Goal: Transaction & Acquisition: Purchase product/service

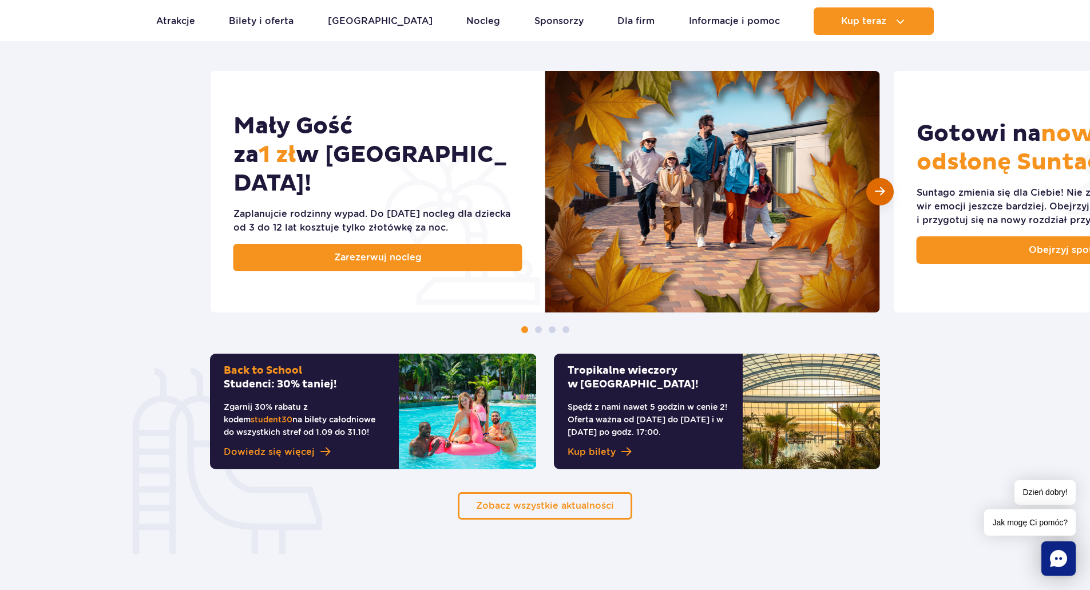
click at [876, 197] on span "Następny slajd" at bounding box center [880, 191] width 10 height 11
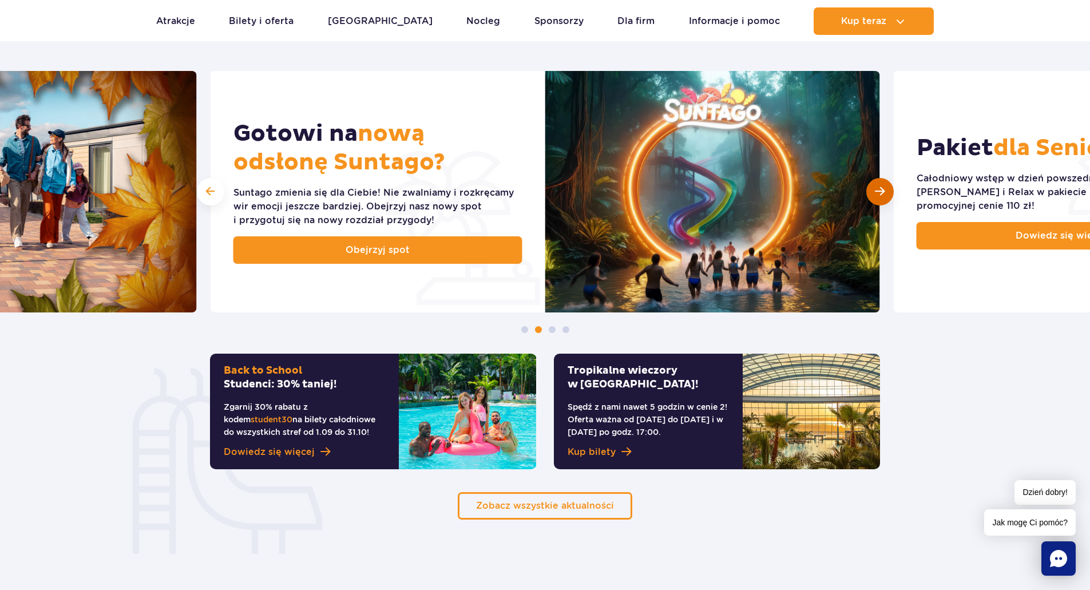
click at [876, 197] on span "Następny slajd" at bounding box center [880, 191] width 10 height 11
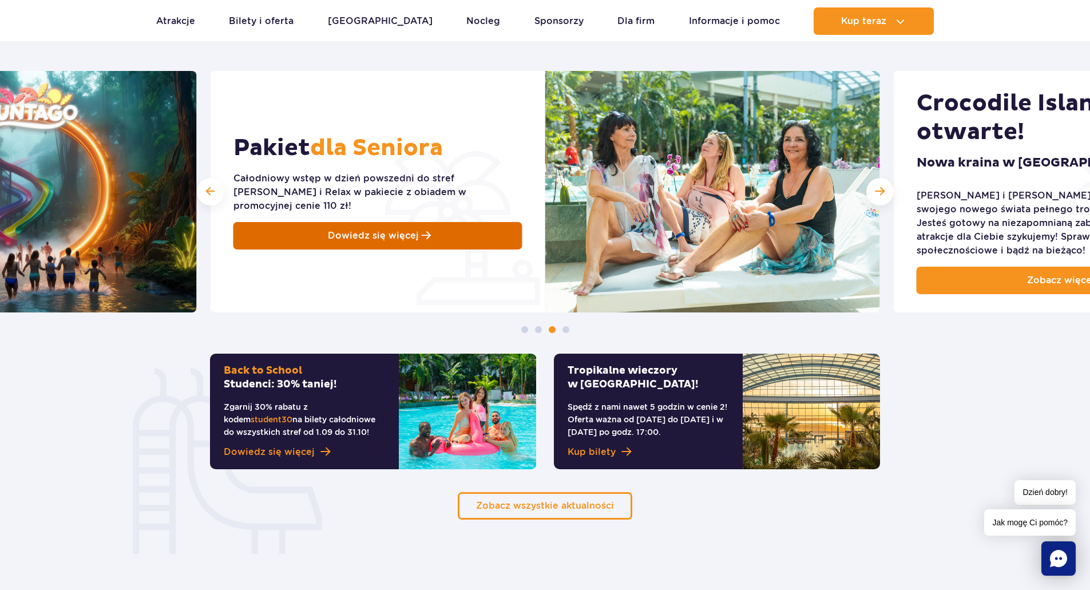
click at [463, 243] on link "Dowiedz się więcej" at bounding box center [377, 235] width 289 height 27
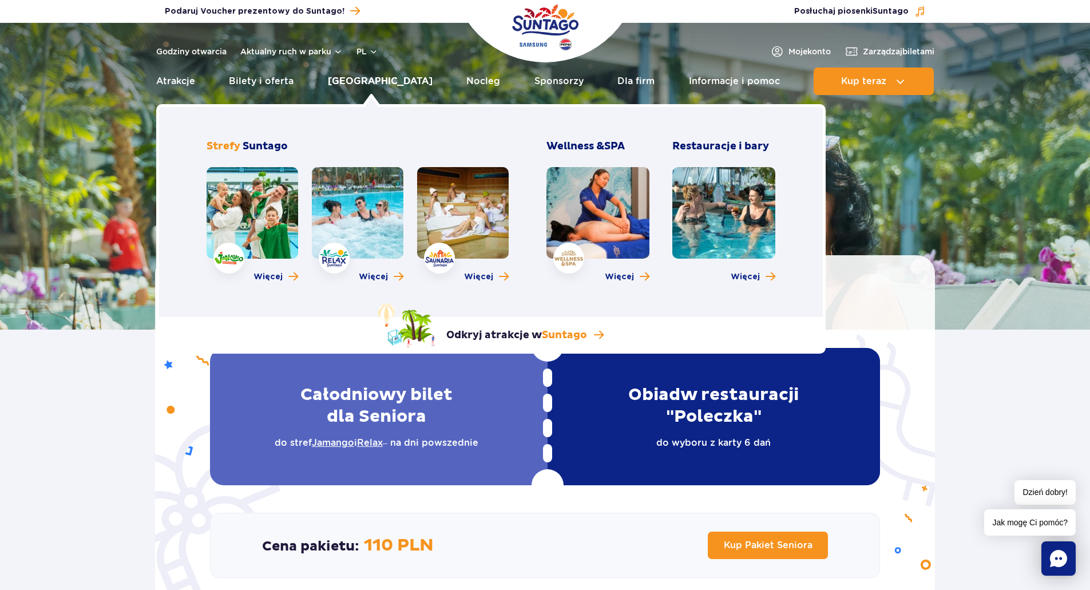
click at [370, 82] on link "[GEOGRAPHIC_DATA]" at bounding box center [380, 81] width 105 height 27
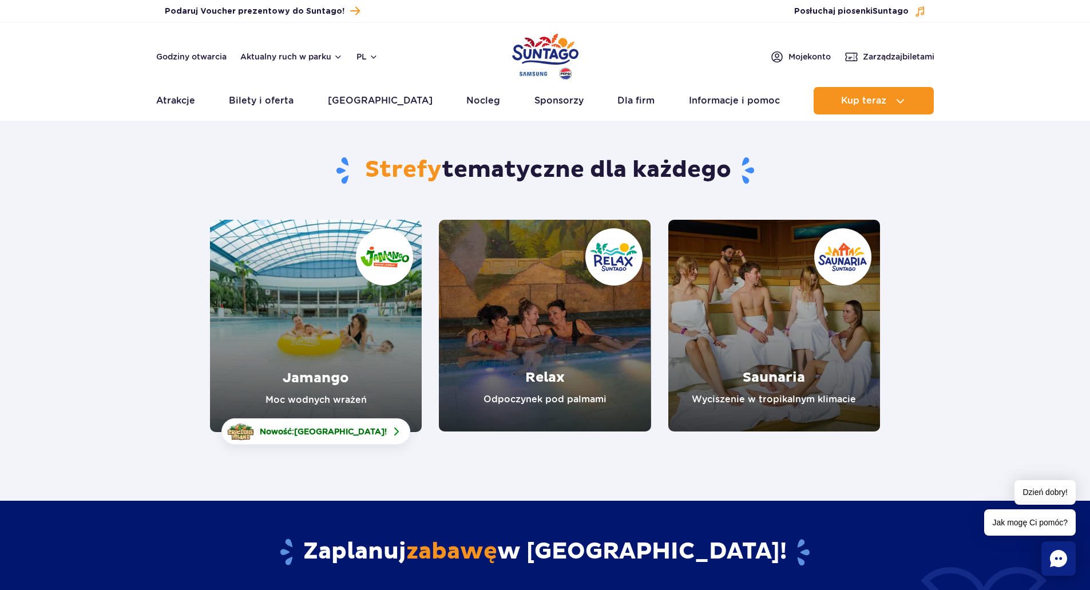
click at [564, 336] on link "Relax" at bounding box center [545, 326] width 212 height 212
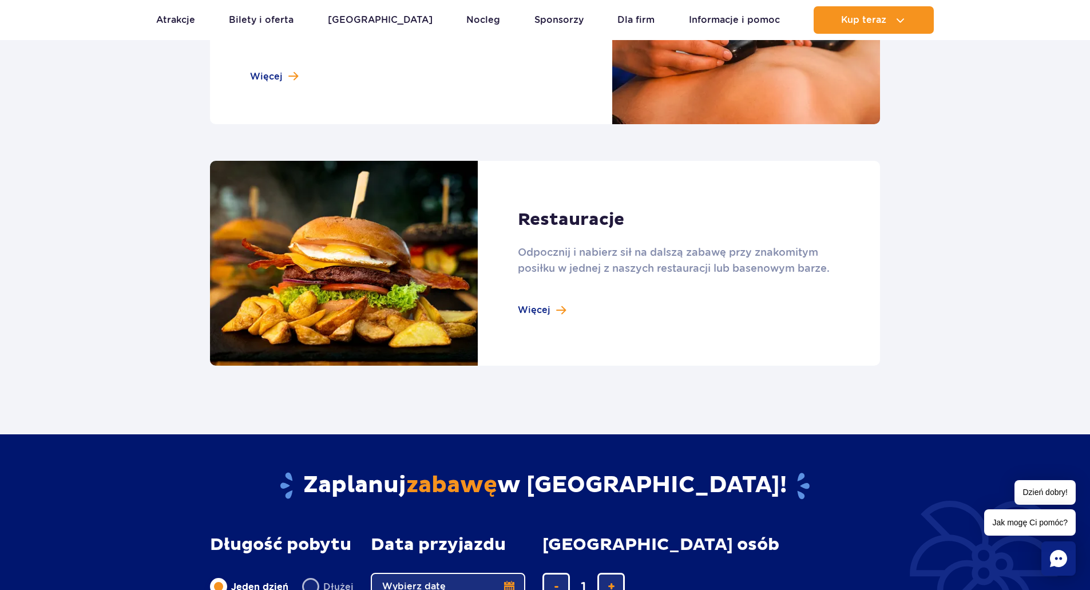
scroll to position [1316, 0]
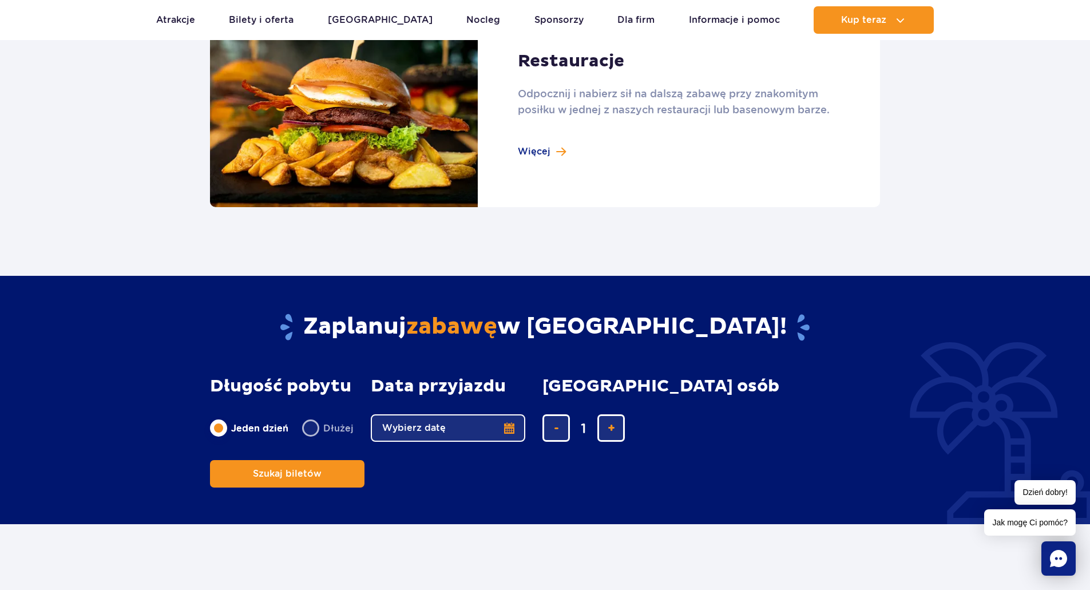
click at [312, 429] on label "Dłużej" at bounding box center [327, 428] width 51 height 24
click at [312, 438] on input "Dłużej" at bounding box center [308, 439] width 13 height 2
radio input "false"
radio input "true"
click at [453, 427] on button "Wybierz datę" at bounding box center [448, 427] width 154 height 27
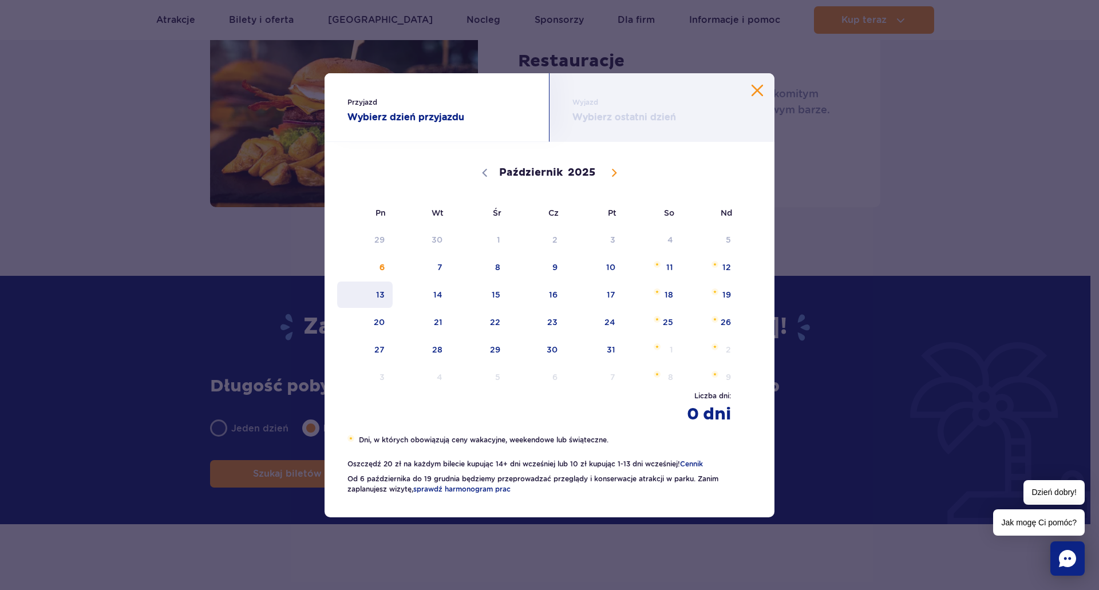
click at [381, 296] on span "13" at bounding box center [365, 295] width 58 height 26
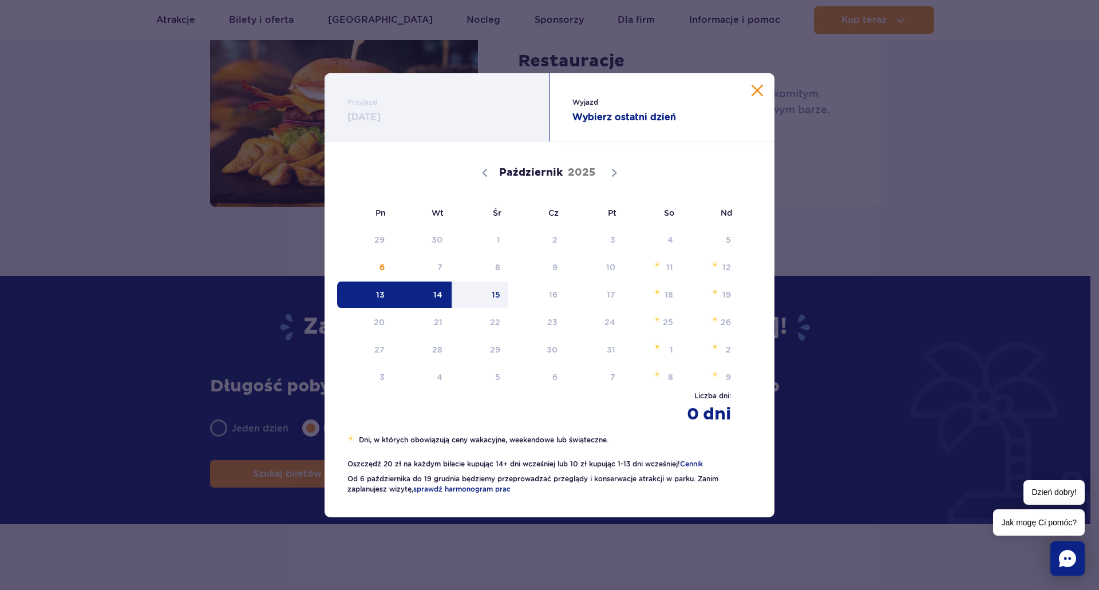
click at [490, 296] on span "15" at bounding box center [480, 295] width 58 height 26
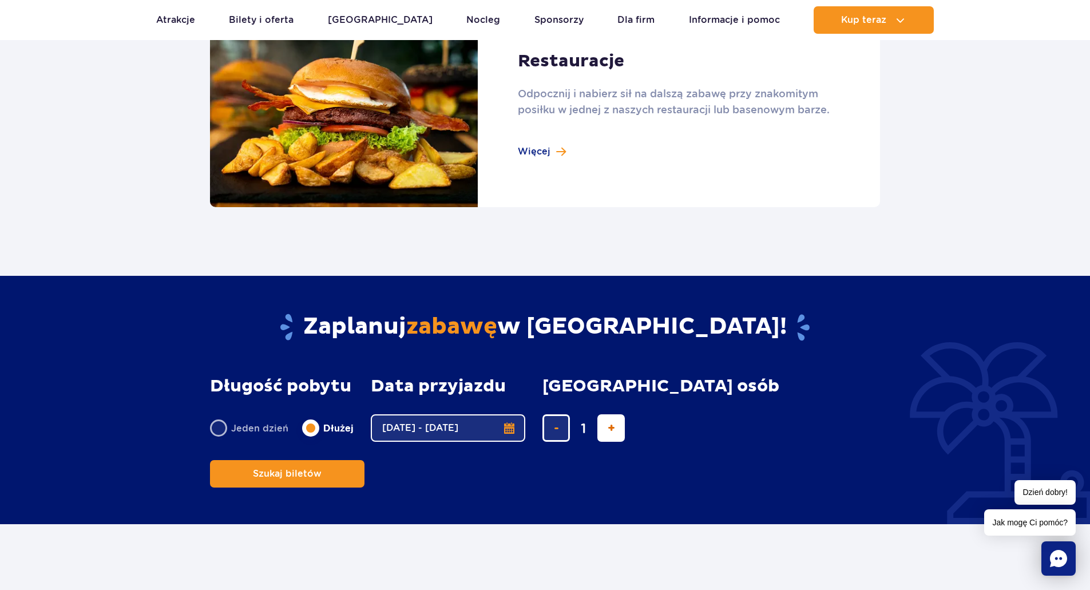
click at [604, 433] on button "dodaj bilet" at bounding box center [610, 427] width 27 height 27
type input "2"
click at [364, 460] on button "Szukaj biletów" at bounding box center [287, 473] width 154 height 27
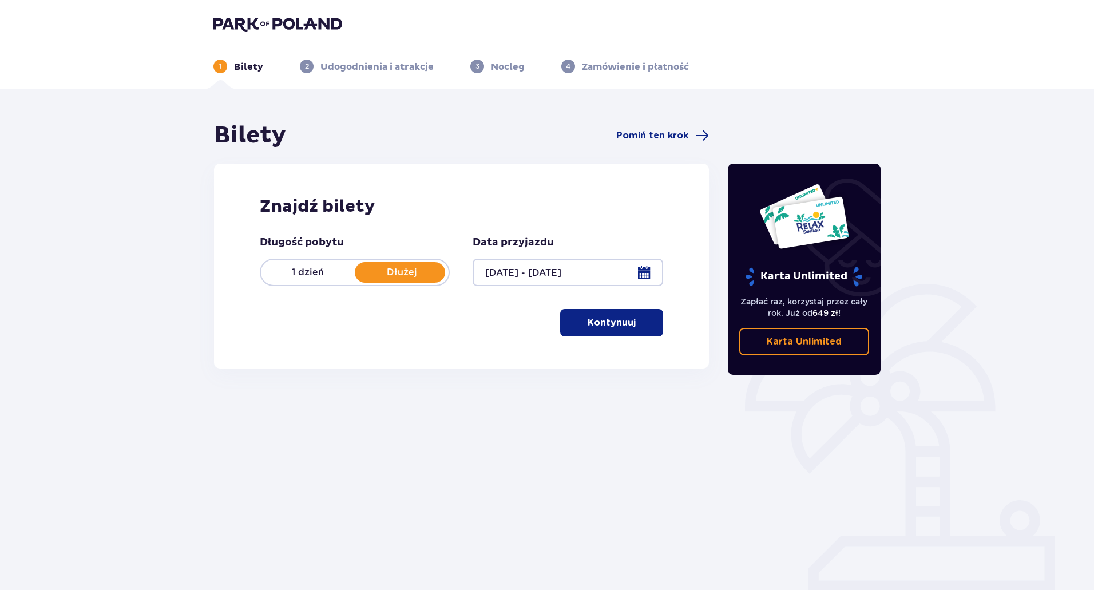
click at [613, 319] on p "Kontynuuj" at bounding box center [612, 322] width 48 height 13
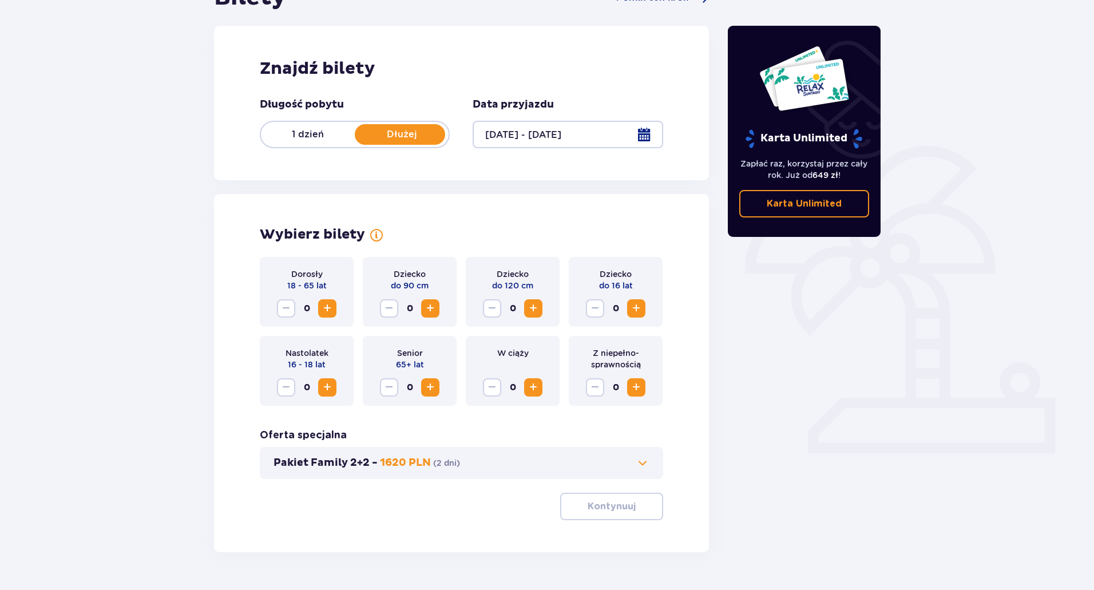
scroll to position [169, 0]
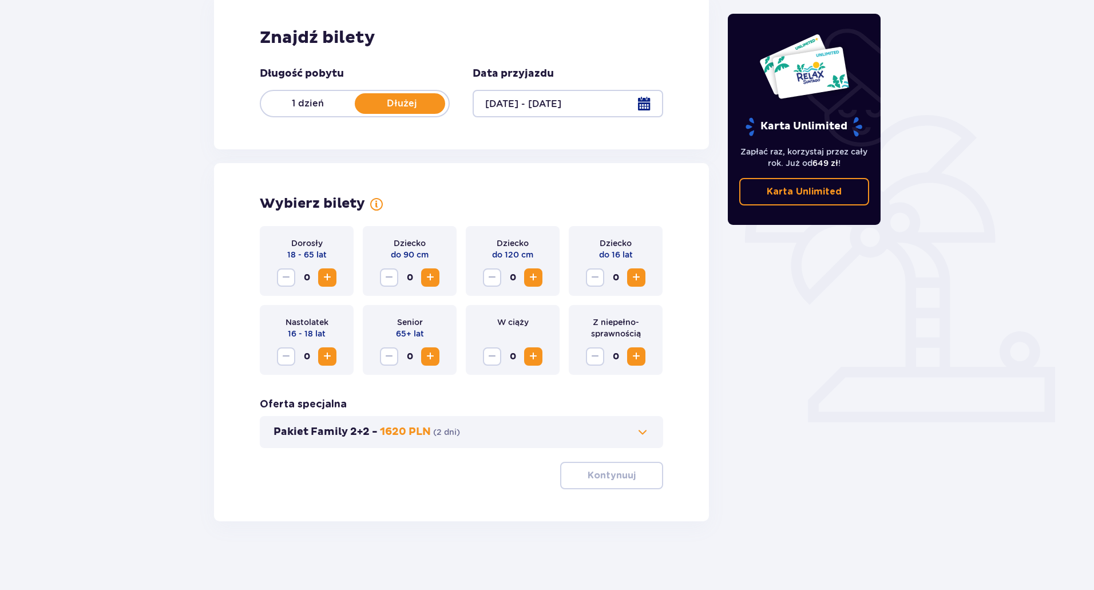
click at [326, 278] on span "Zwiększ" at bounding box center [327, 278] width 14 height 14
click at [395, 434] on p "1620 PLN" at bounding box center [405, 432] width 51 height 14
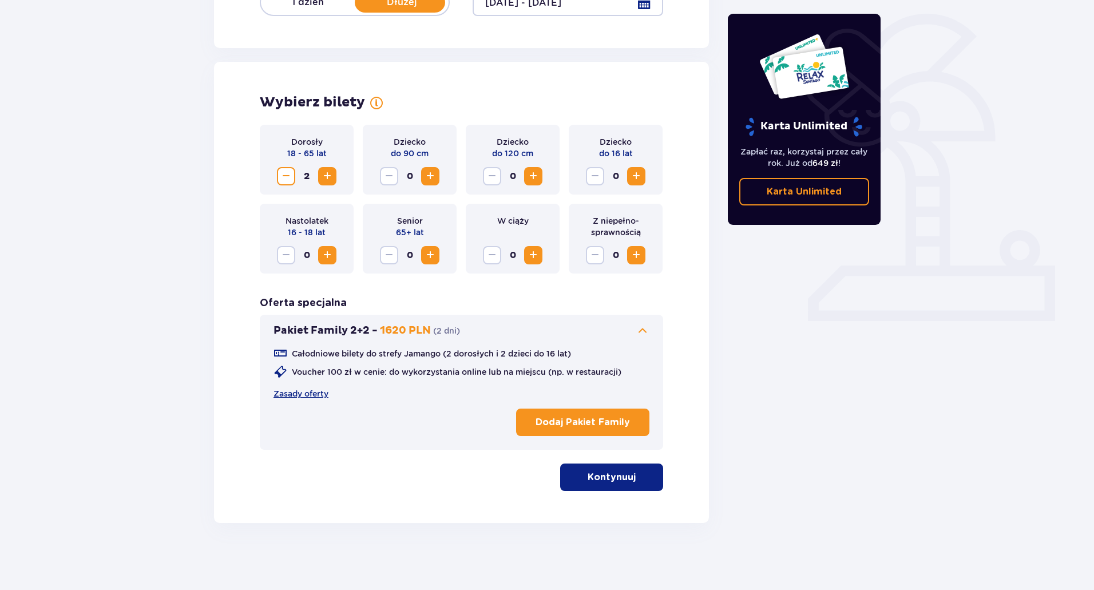
scroll to position [272, 0]
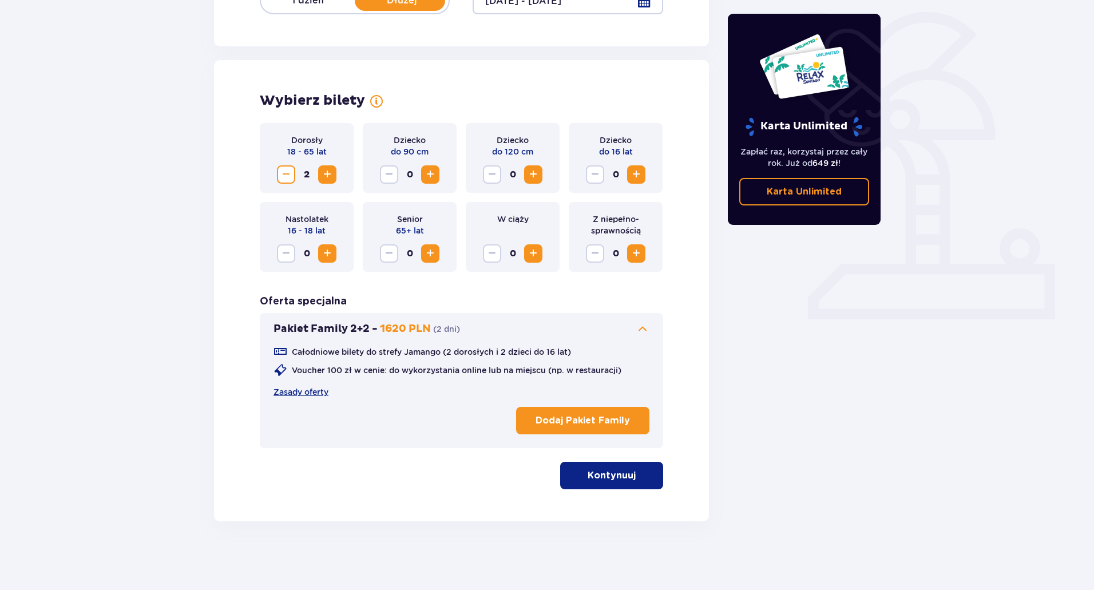
click at [647, 327] on span at bounding box center [643, 329] width 14 height 14
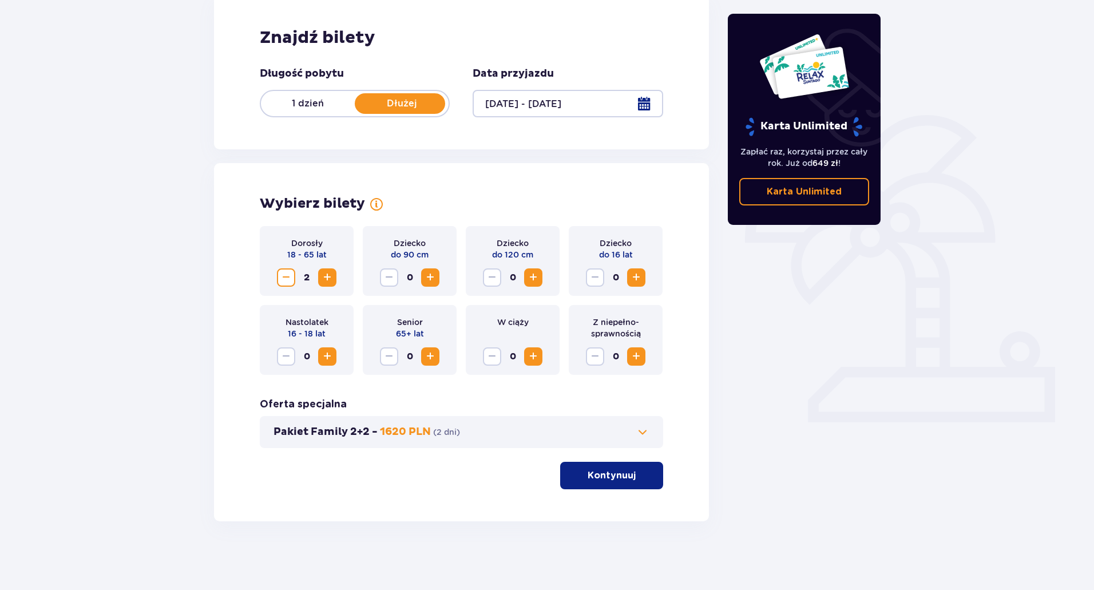
scroll to position [169, 0]
click at [648, 432] on span at bounding box center [643, 432] width 14 height 14
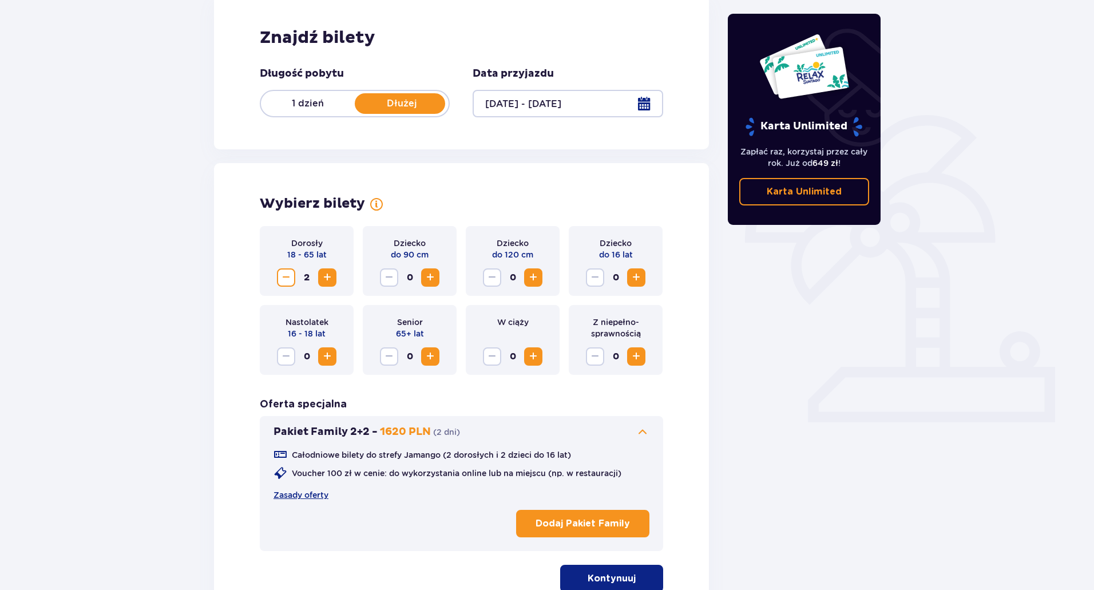
scroll to position [272, 0]
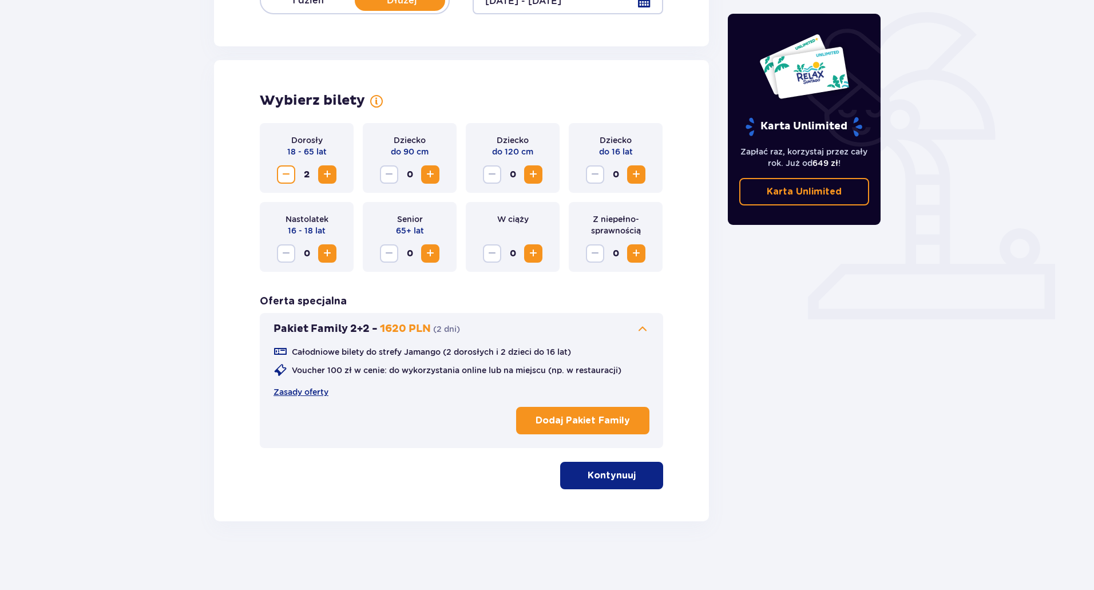
click at [649, 330] on span at bounding box center [643, 329] width 14 height 14
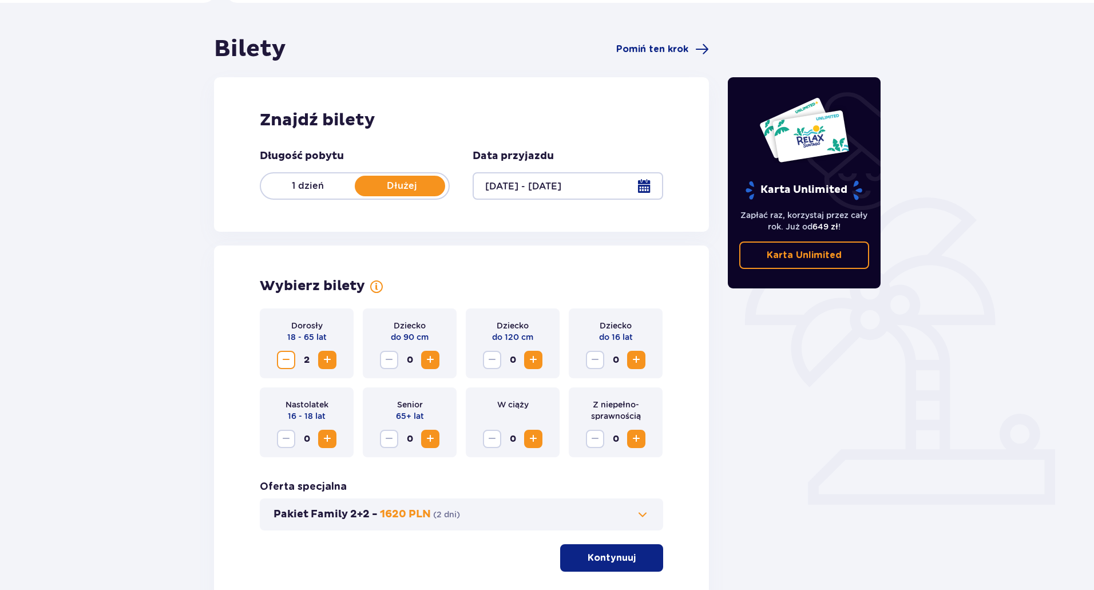
scroll to position [0, 0]
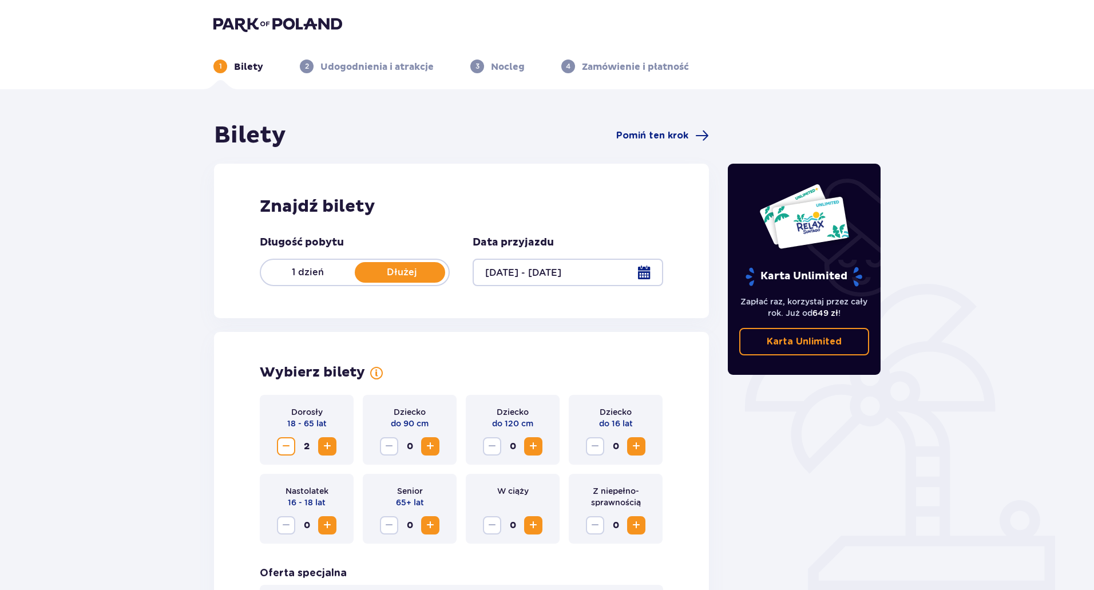
click at [247, 67] on p "Bilety" at bounding box center [248, 67] width 29 height 13
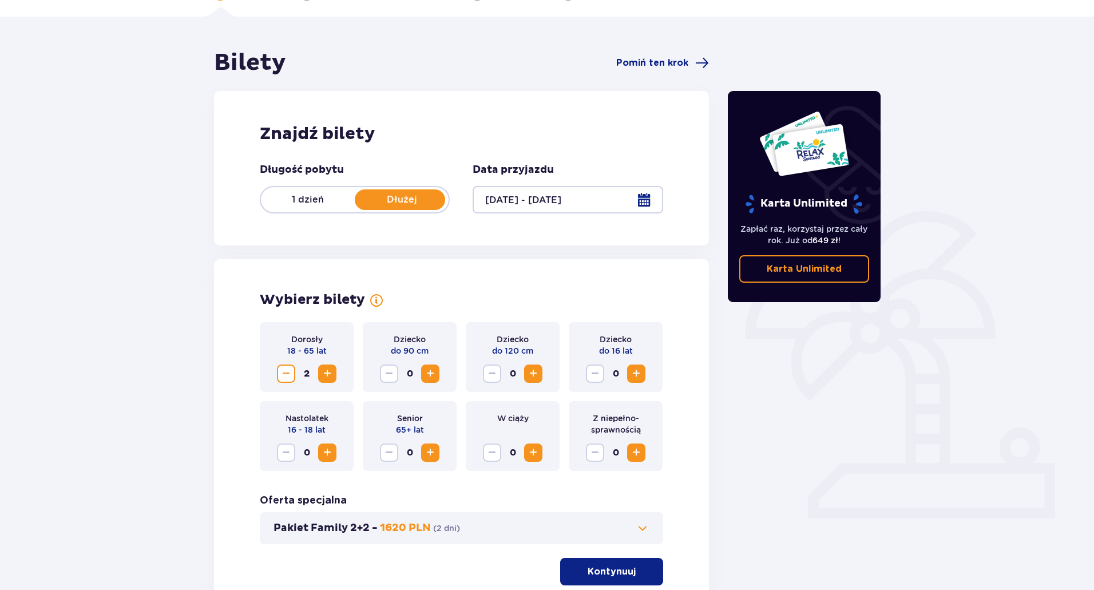
scroll to position [169, 0]
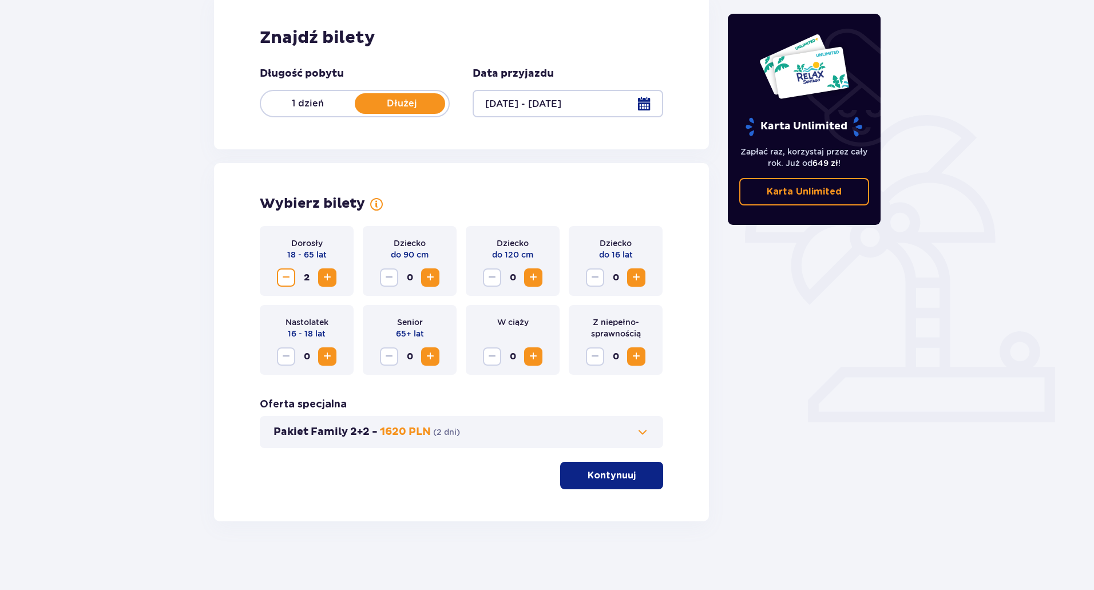
click at [627, 474] on button "Kontynuuj" at bounding box center [611, 475] width 103 height 27
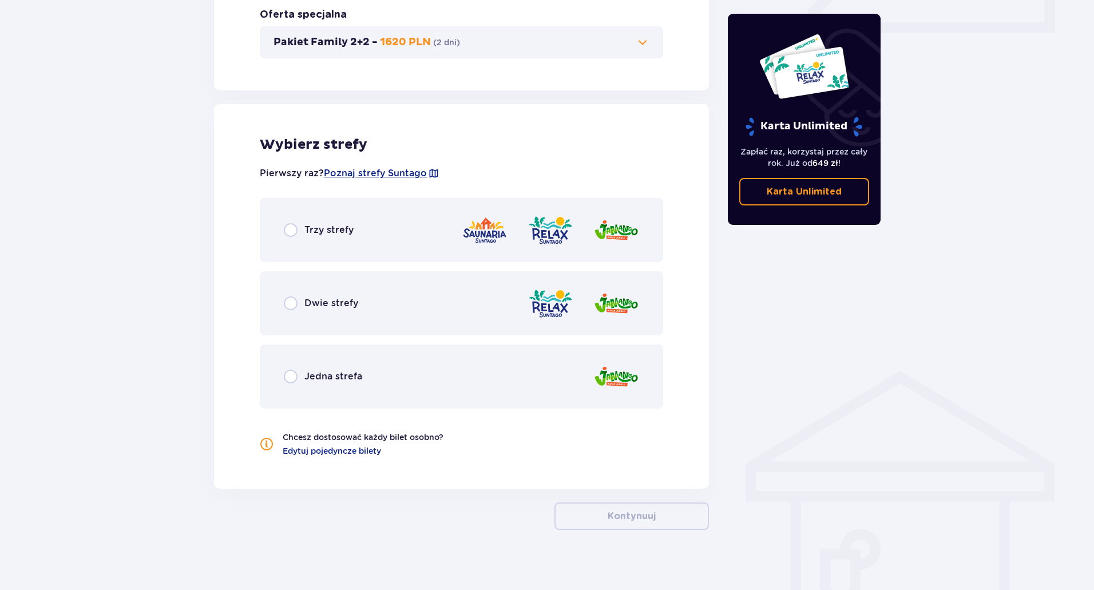
scroll to position [567, 0]
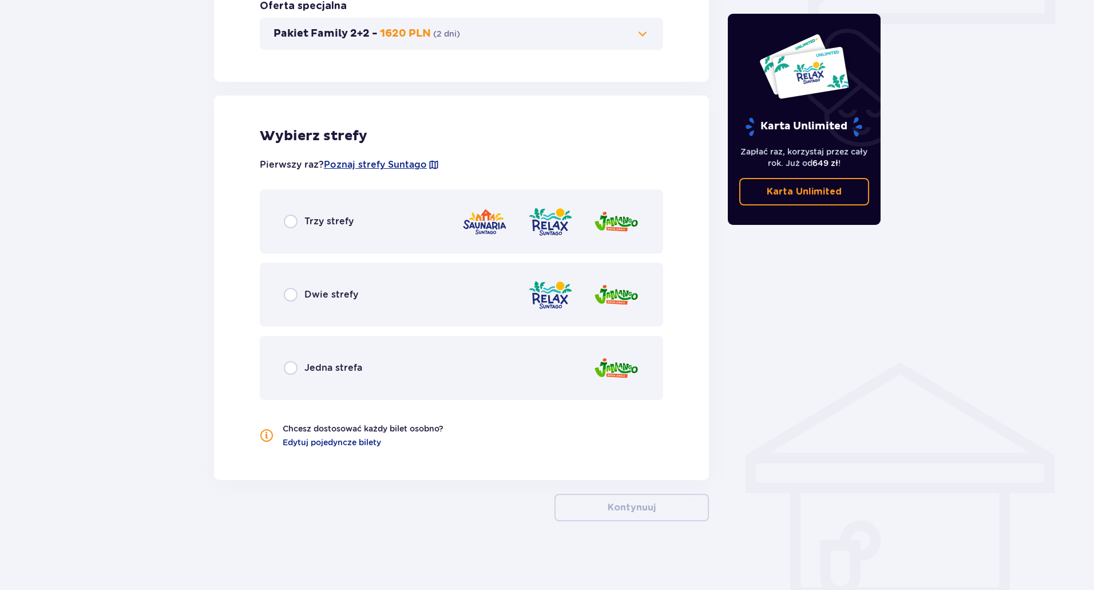
click at [309, 217] on span "Trzy strefy" at bounding box center [328, 221] width 49 height 13
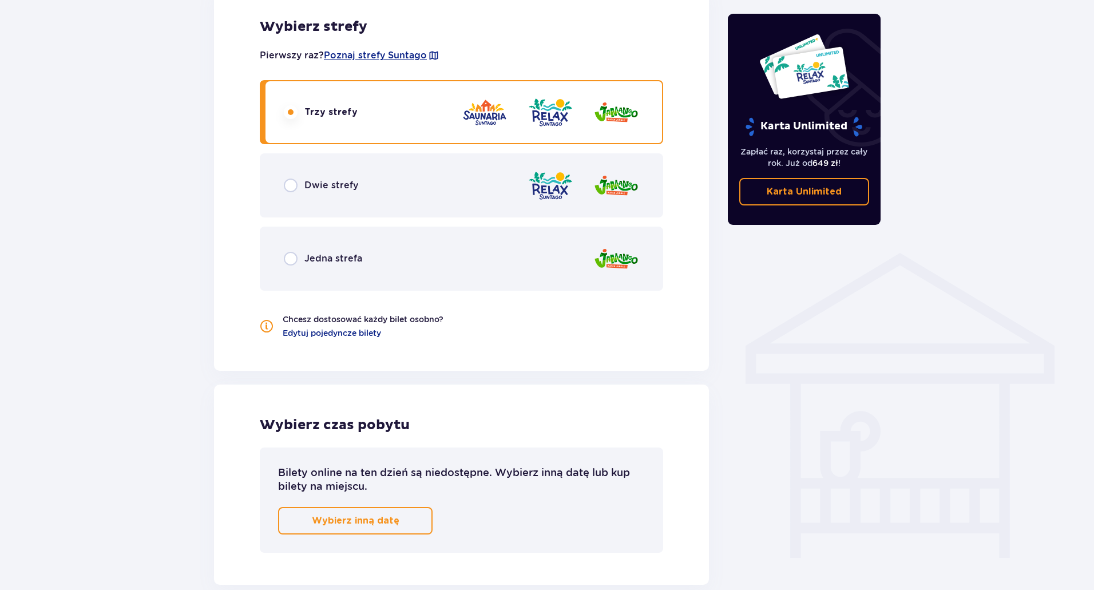
scroll to position [552, 0]
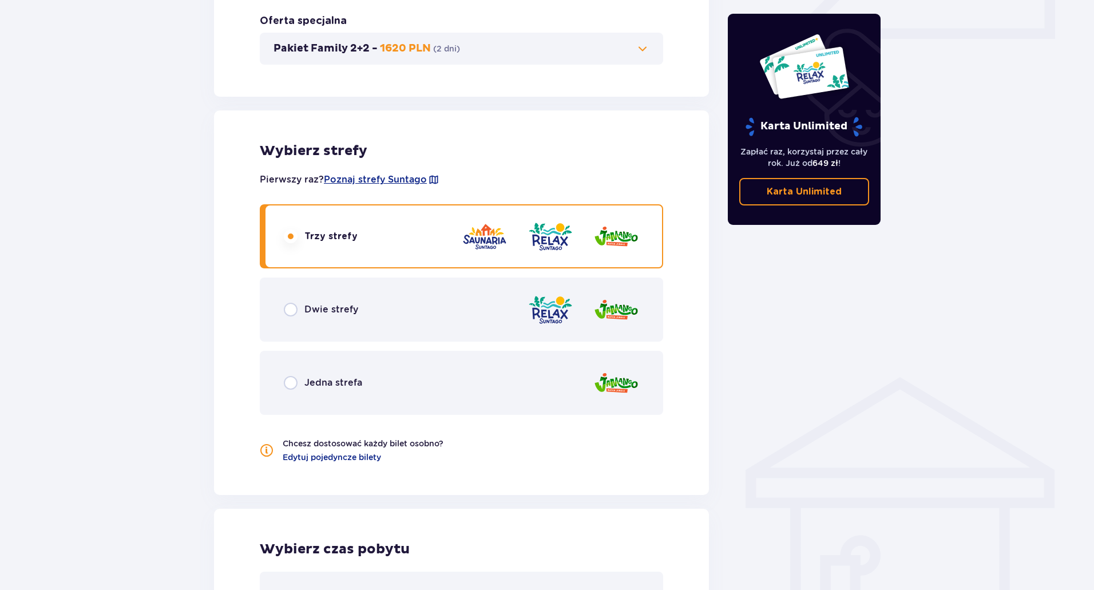
click at [335, 311] on span "Dwie strefy" at bounding box center [331, 309] width 54 height 13
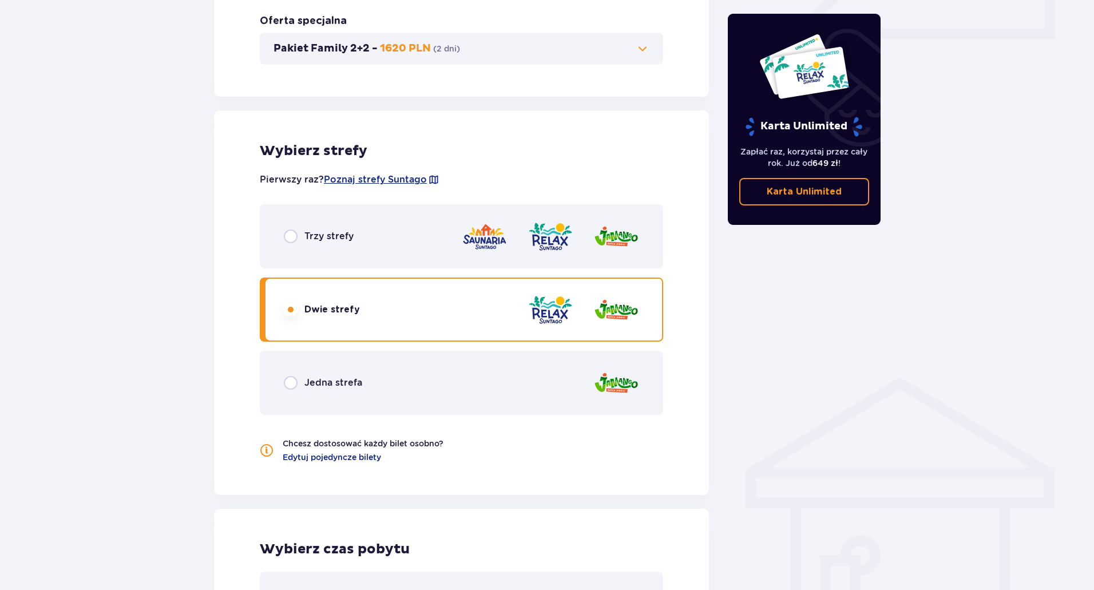
click at [347, 382] on span "Jedna strefa" at bounding box center [333, 382] width 58 height 13
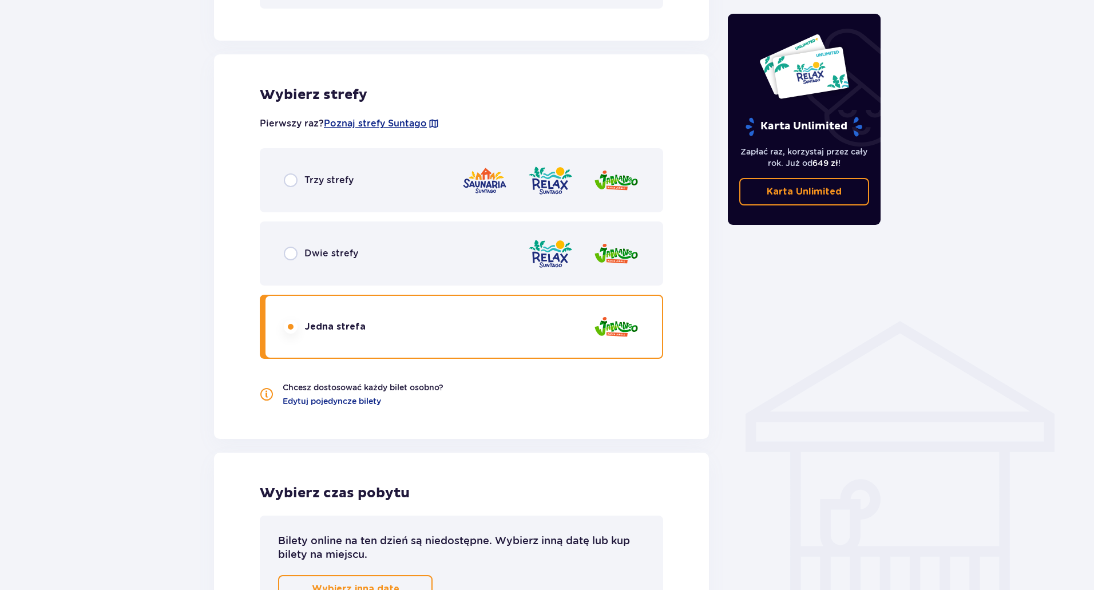
scroll to position [609, 0]
click at [380, 169] on div "Trzy strefy" at bounding box center [461, 179] width 403 height 64
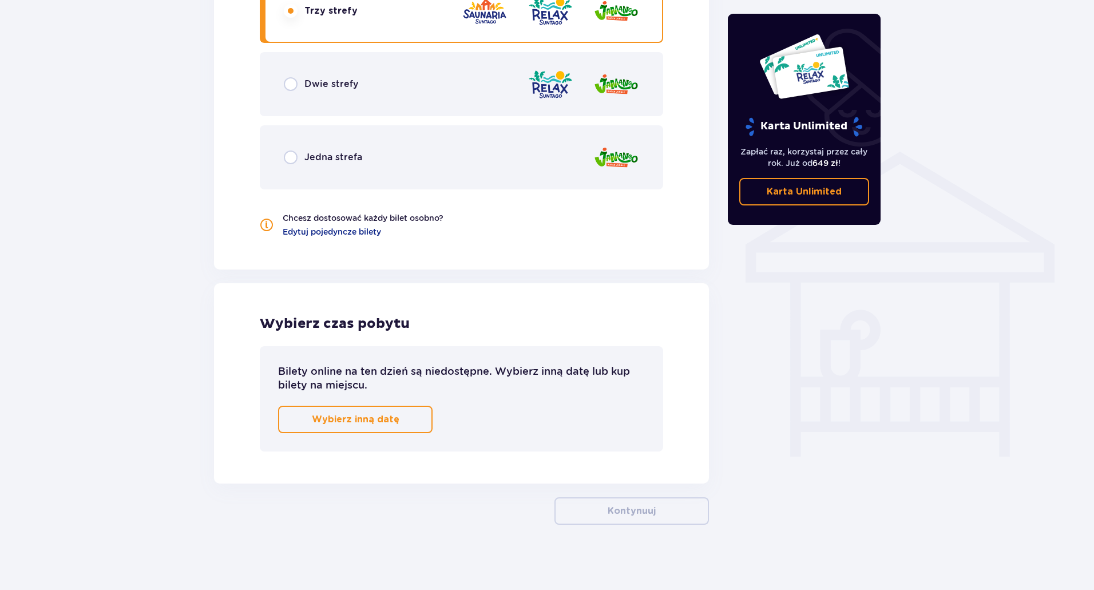
scroll to position [781, 0]
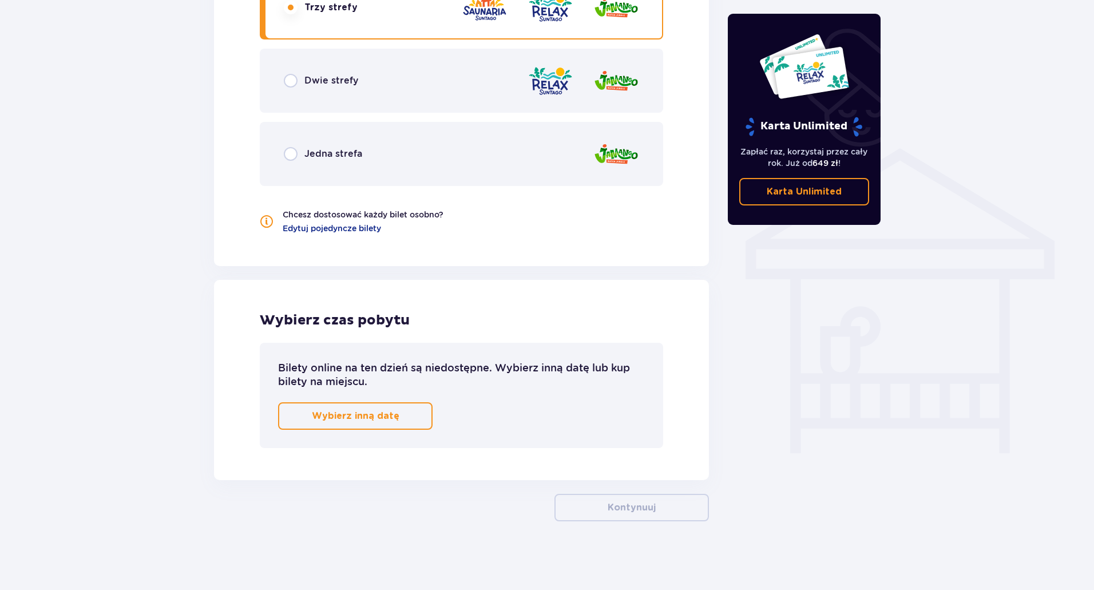
click at [396, 417] on span "button" at bounding box center [402, 416] width 14 height 14
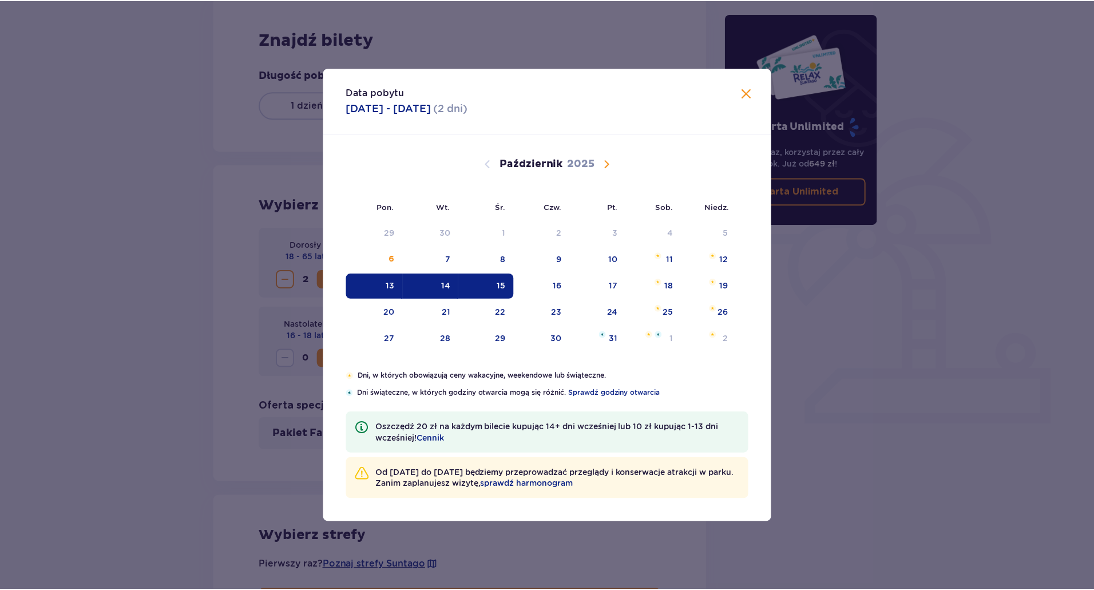
scroll to position [150, 0]
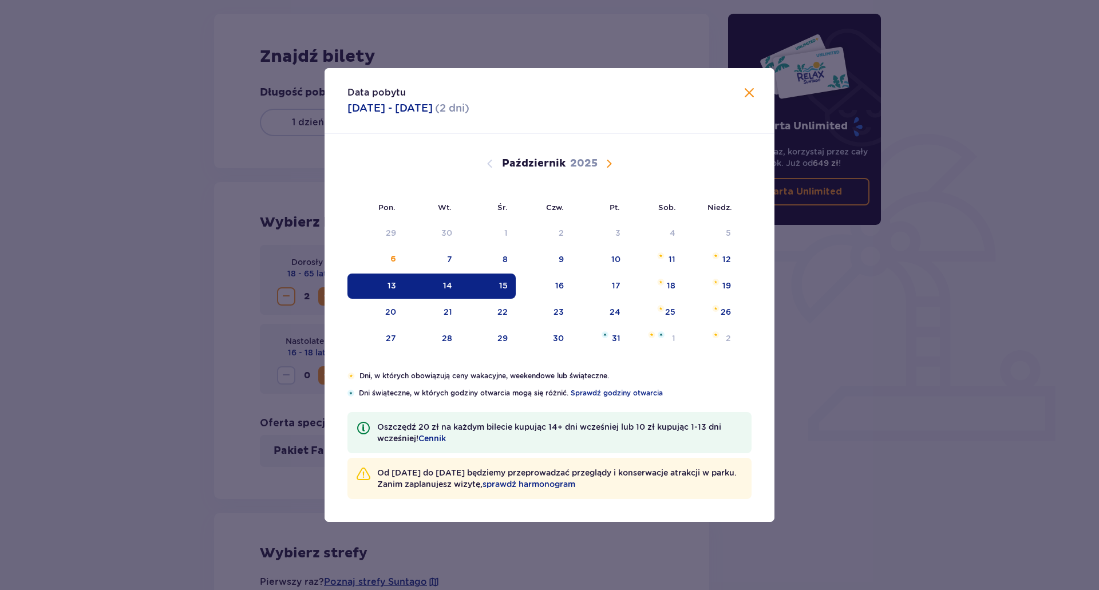
click at [757, 93] on div "Data pobytu 13.10.2025 - 15.10.2025 ( 2 dni )" at bounding box center [549, 101] width 450 height 66
click at [752, 90] on span "Zamknij" at bounding box center [749, 93] width 14 height 14
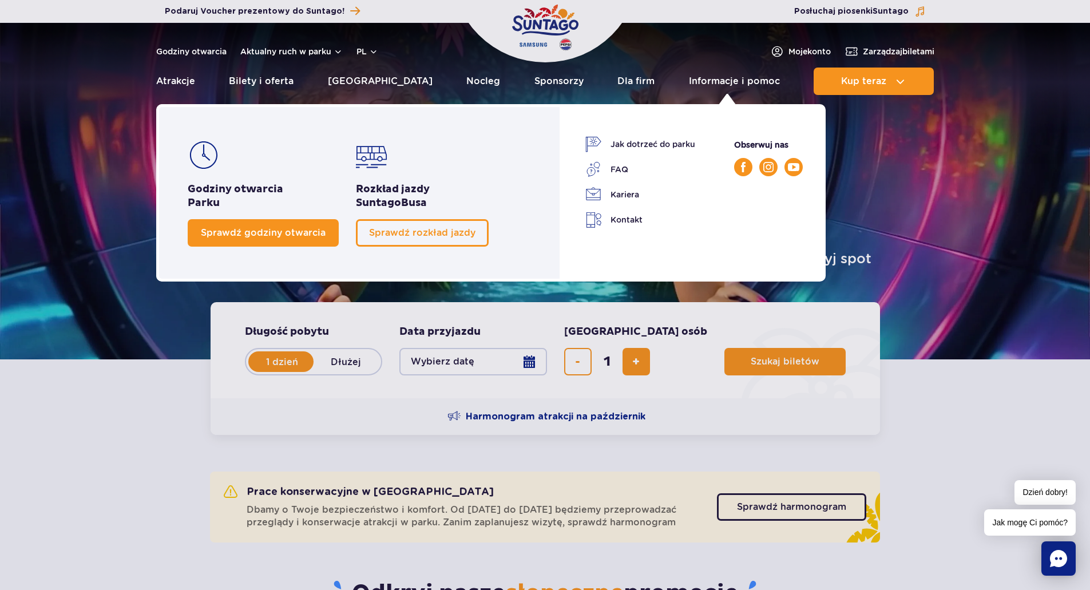
click at [306, 228] on span "Sprawdź godziny otwarcia" at bounding box center [263, 232] width 125 height 11
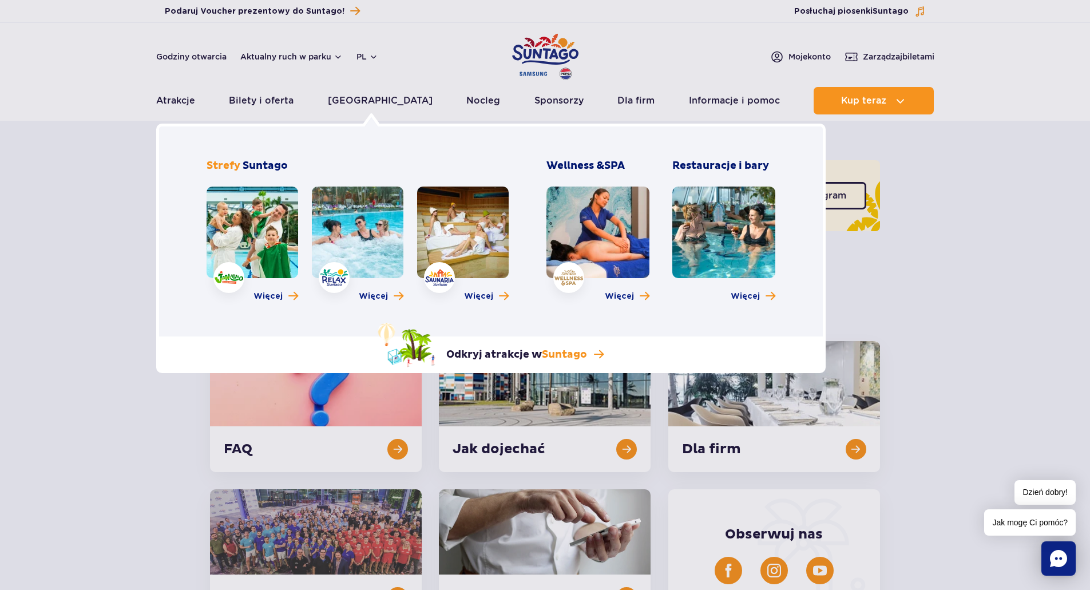
click at [607, 240] on link at bounding box center [597, 233] width 103 height 92
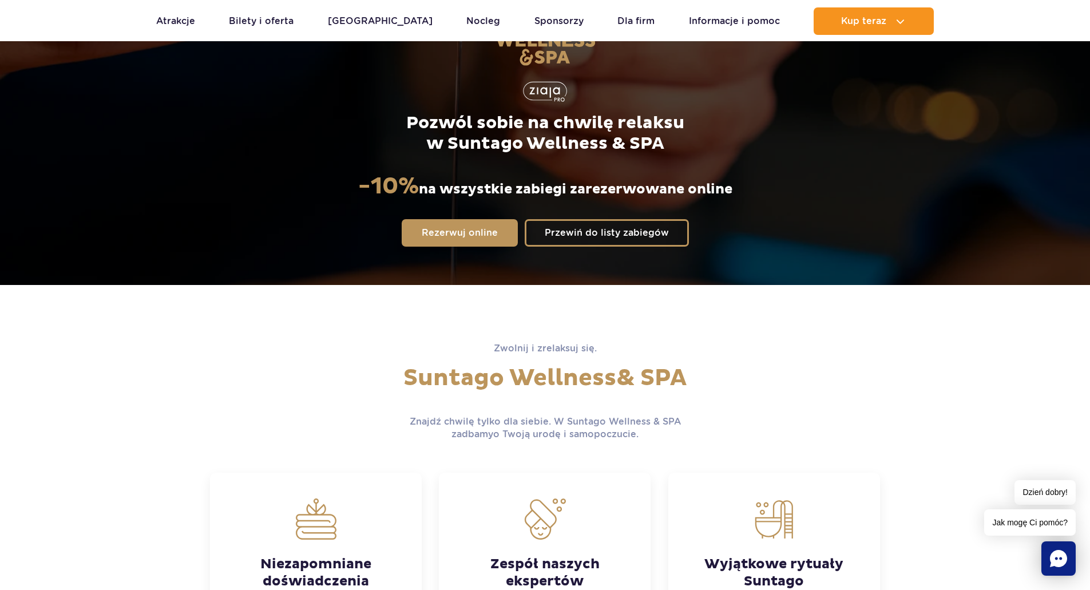
scroll to position [172, 0]
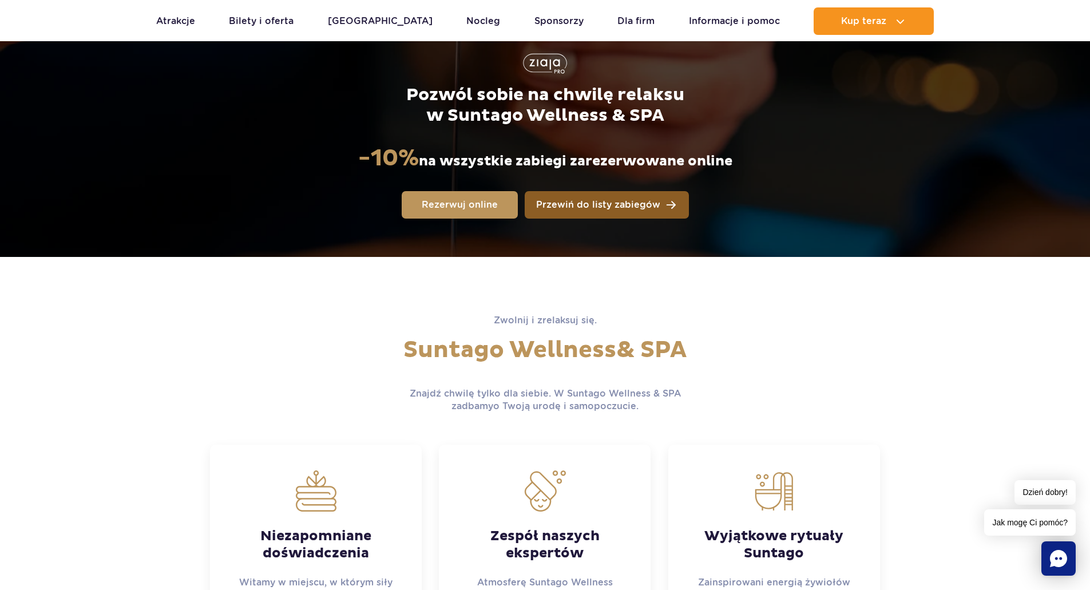
click at [624, 204] on span "Przewiń do listy zabiegów" at bounding box center [598, 204] width 124 height 9
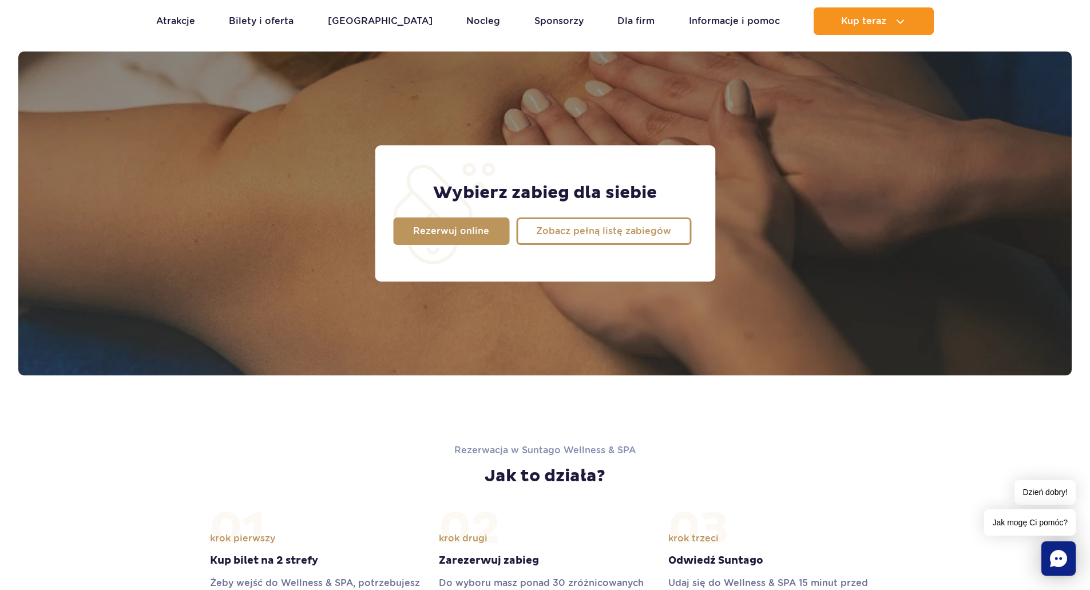
scroll to position [902, 0]
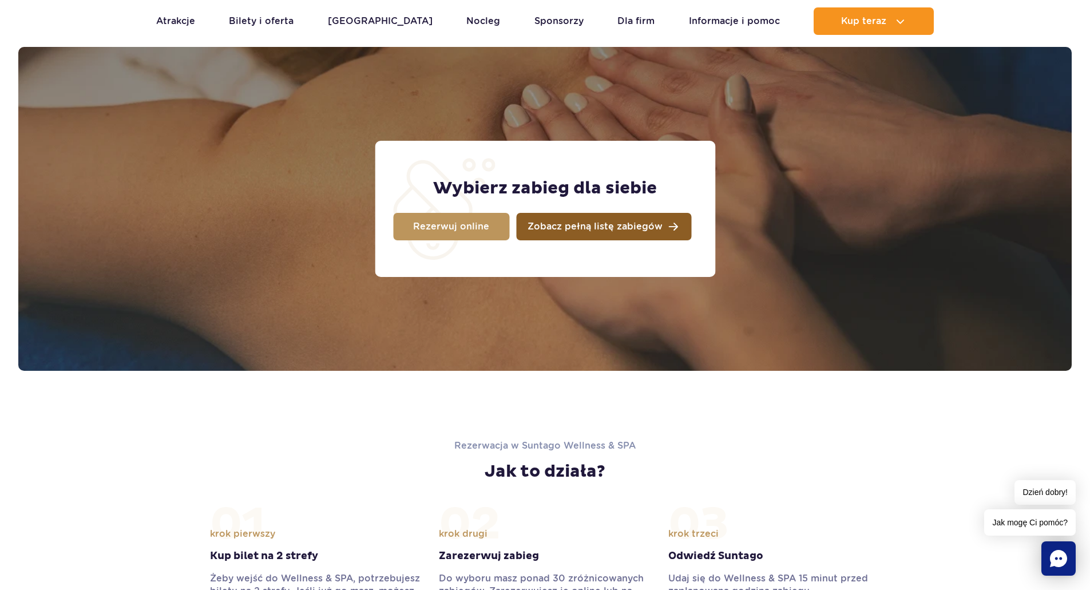
click at [586, 229] on span "Zobacz pełną listę zabiegów" at bounding box center [595, 226] width 135 height 9
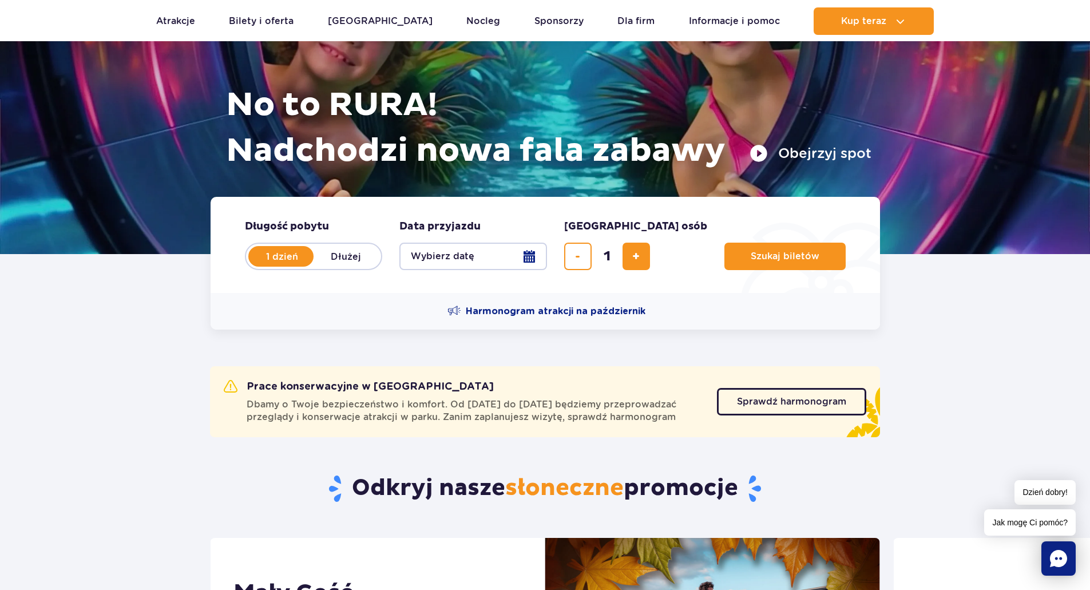
scroll to position [172, 0]
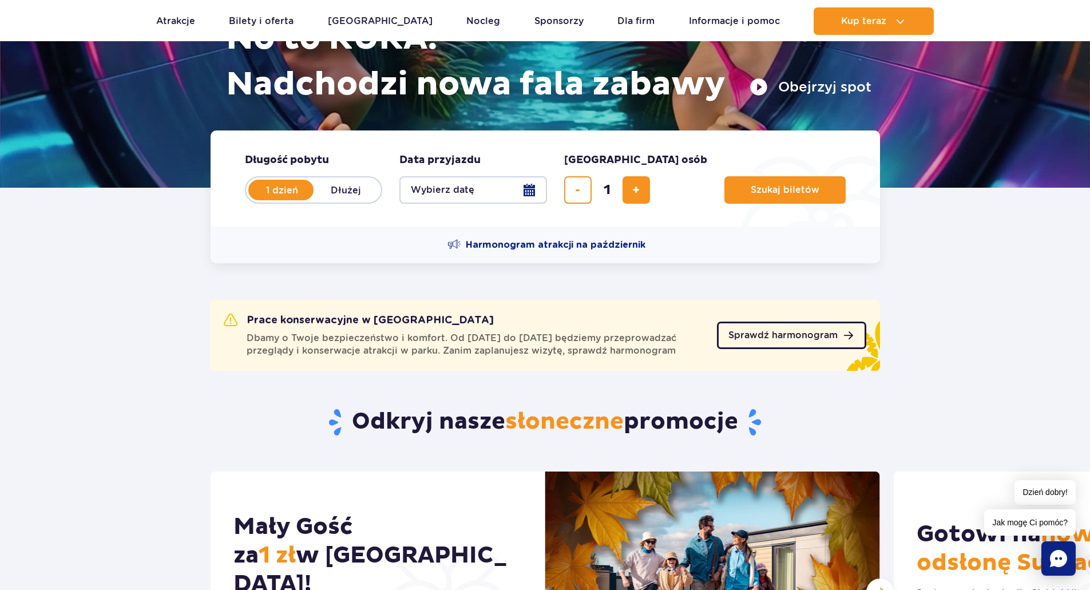
click at [756, 339] on span "Sprawdź harmonogram" at bounding box center [782, 335] width 109 height 9
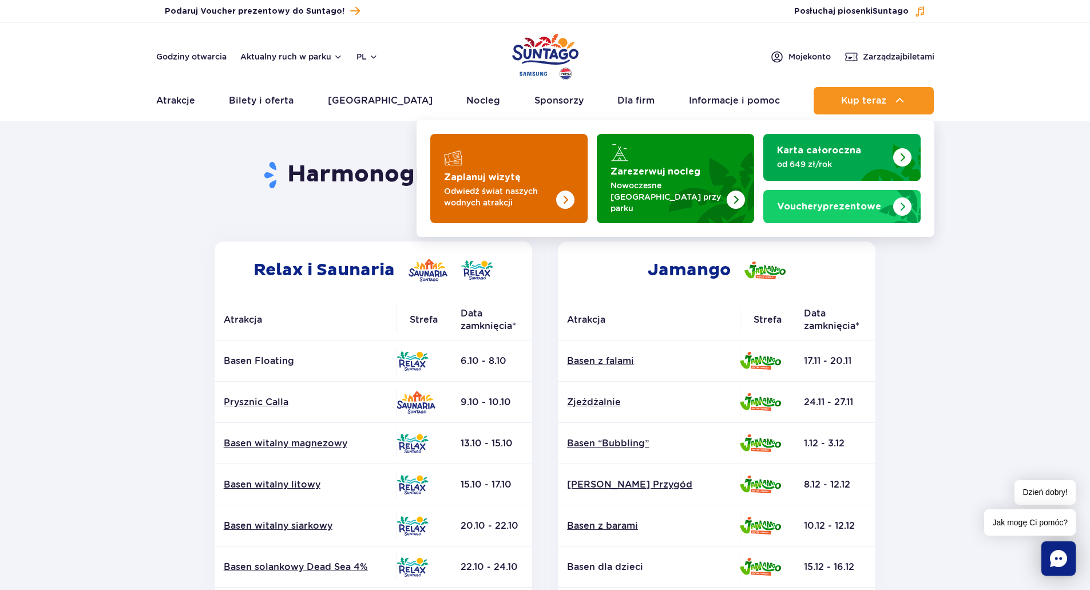
click at [572, 194] on img "Zaplanuj wizytę" at bounding box center [565, 200] width 18 height 18
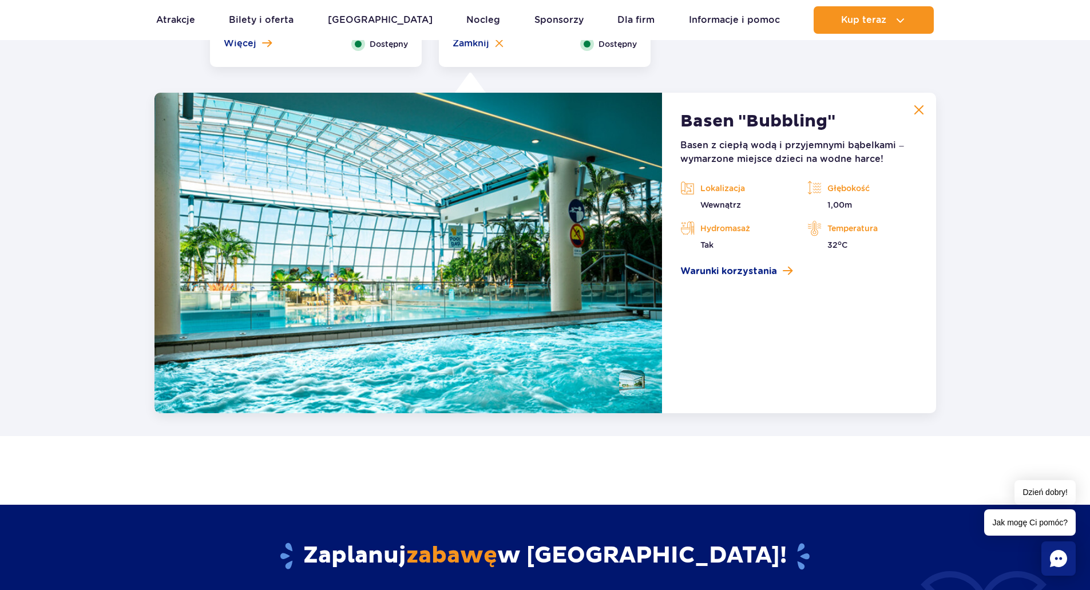
scroll to position [2261, 0]
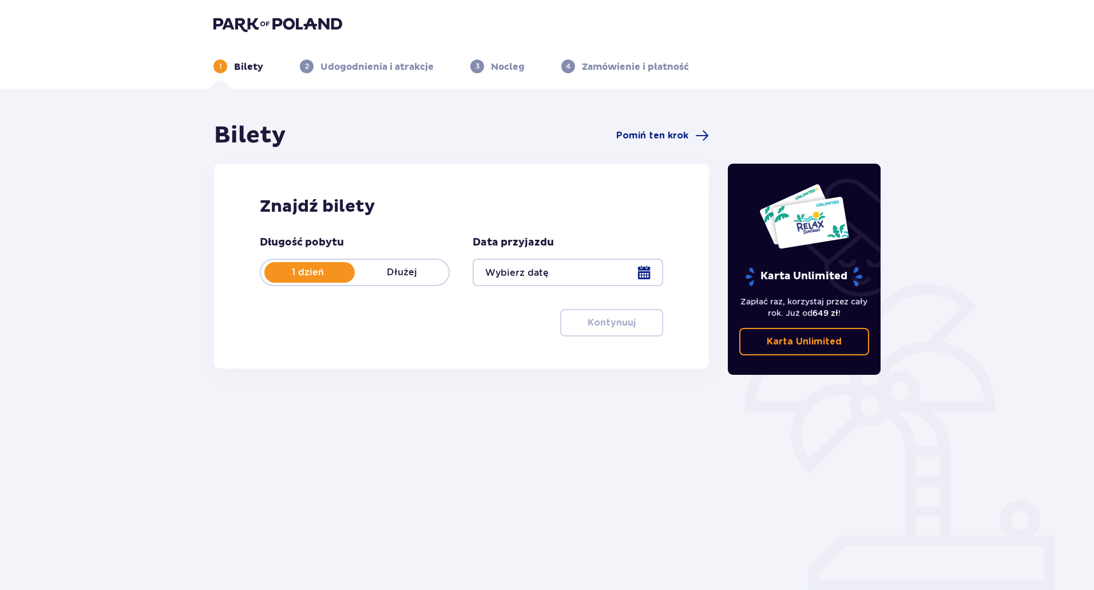
click at [416, 270] on p "Dłużej" at bounding box center [402, 272] width 94 height 13
click at [553, 272] on div at bounding box center [568, 272] width 190 height 27
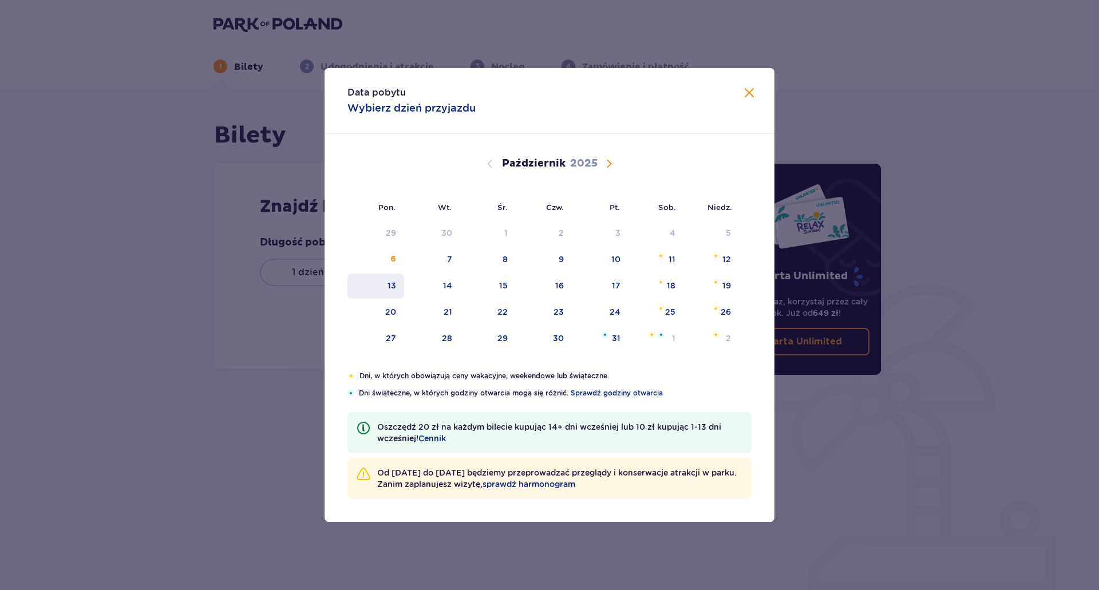
click at [390, 292] on div "13" at bounding box center [375, 285] width 57 height 25
click at [498, 288] on div "15" at bounding box center [488, 285] width 56 height 25
type input "[DATE] - [DATE]"
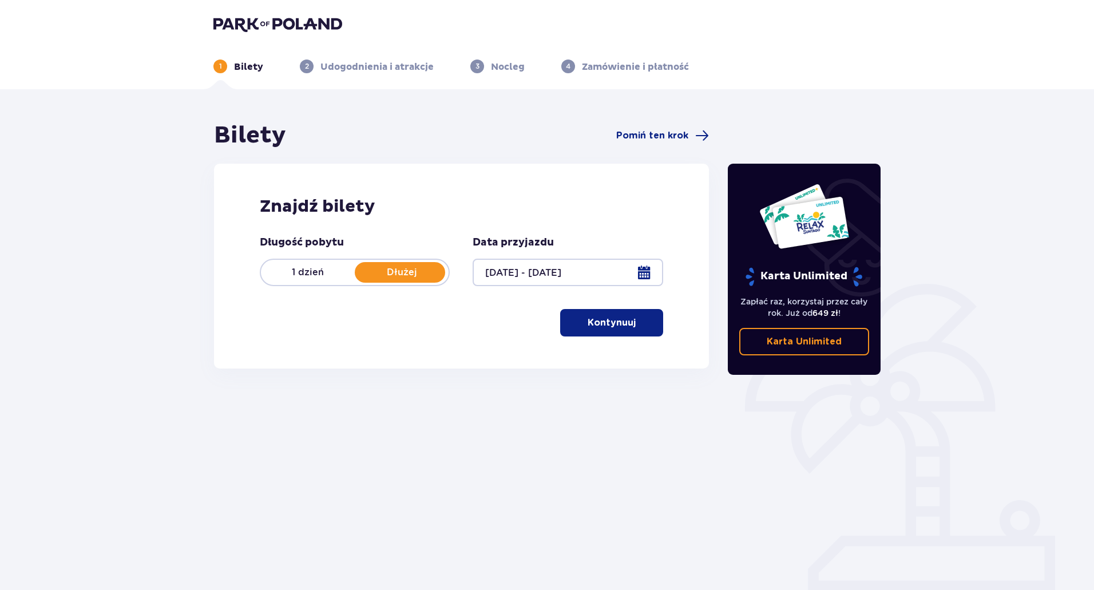
click at [413, 273] on p "Dłużej" at bounding box center [402, 272] width 94 height 13
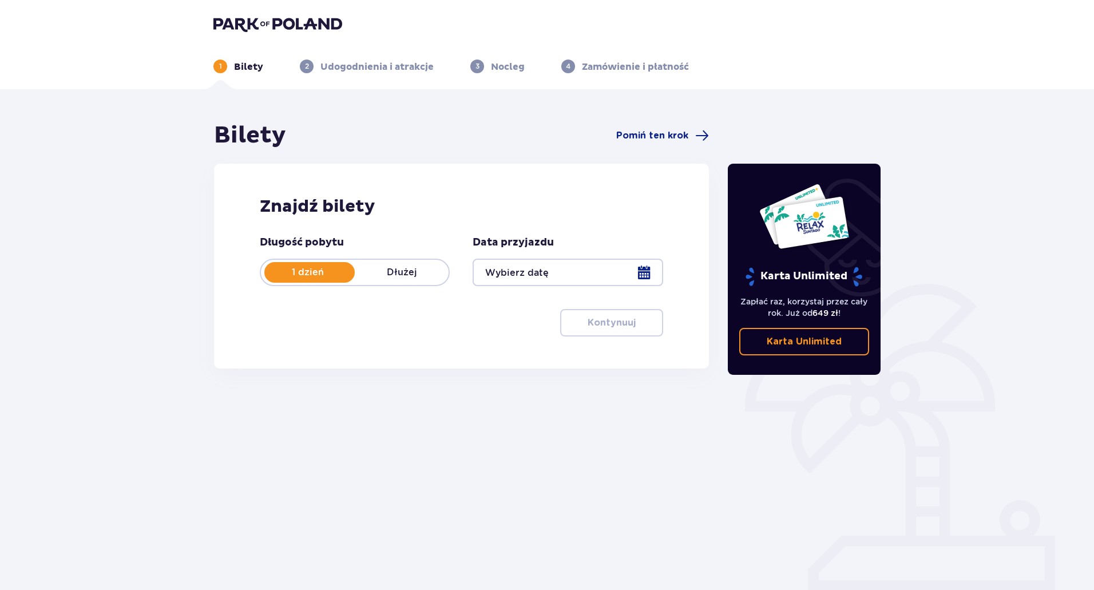
click at [399, 270] on p "Dłużej" at bounding box center [402, 272] width 94 height 13
click at [522, 272] on div at bounding box center [568, 272] width 190 height 27
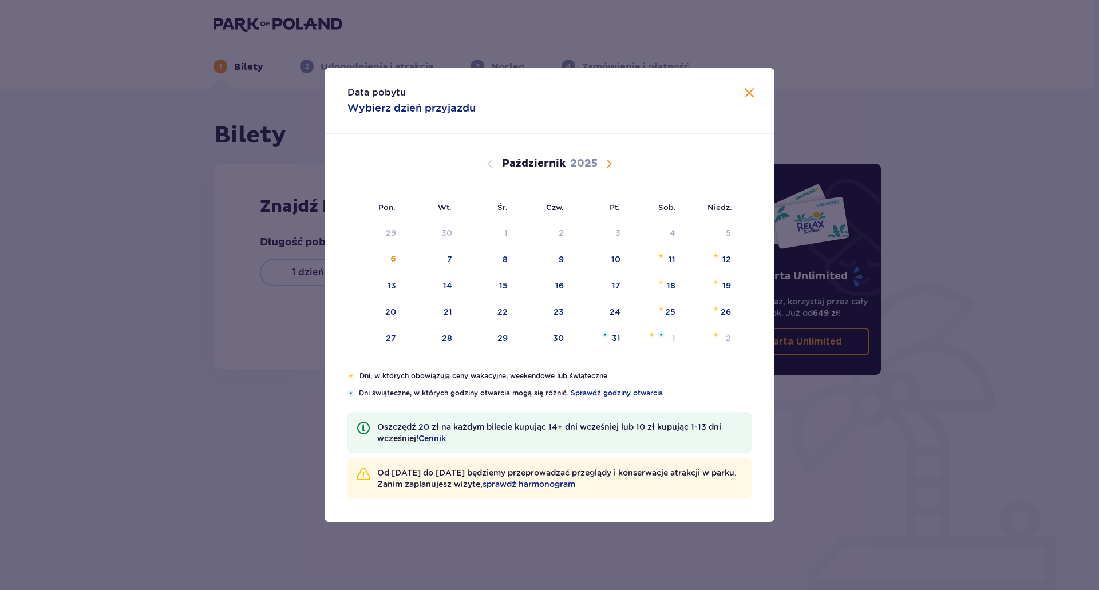
click at [751, 90] on span "Zamknij" at bounding box center [749, 93] width 14 height 14
